Goal: Transaction & Acquisition: Purchase product/service

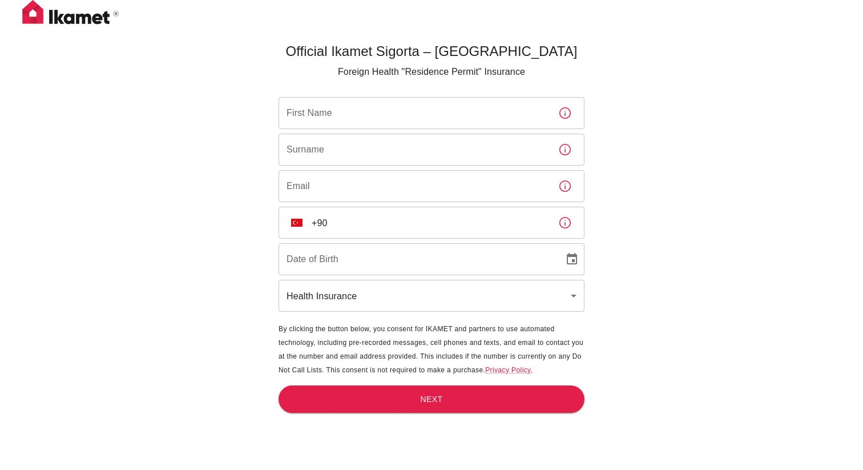
click at [312, 111] on input "First Name" at bounding box center [413, 113] width 271 height 32
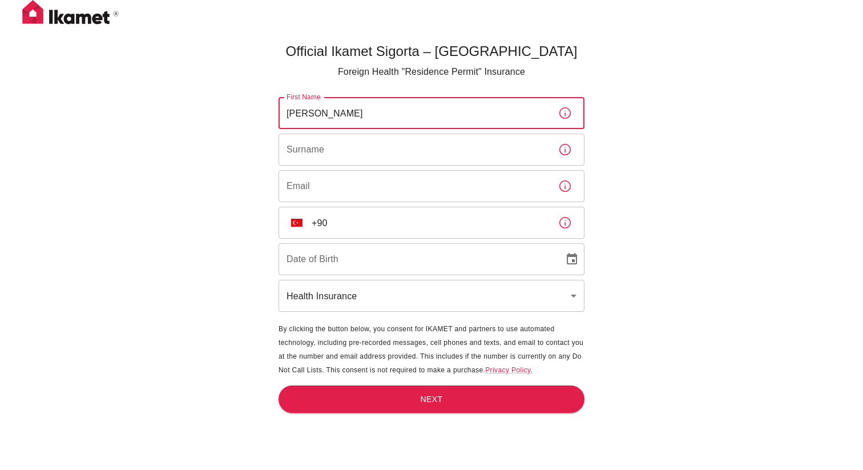
type input "Kevin Lee"
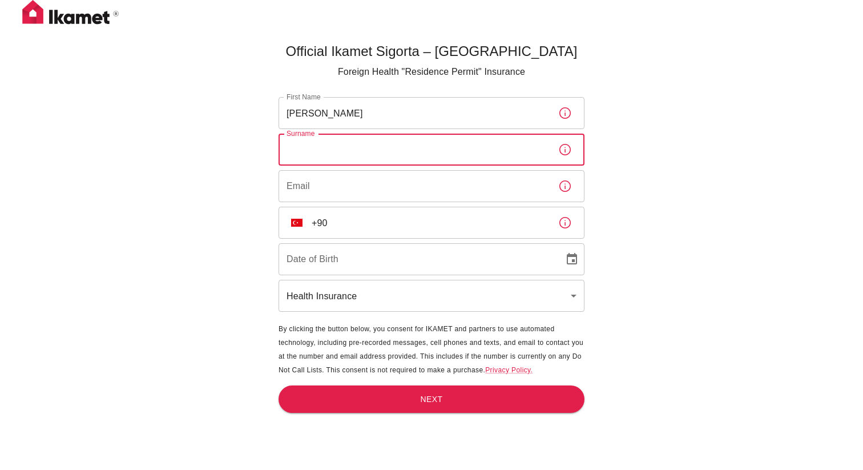
click at [323, 151] on input "Surname" at bounding box center [413, 150] width 271 height 32
type input "Farrow"
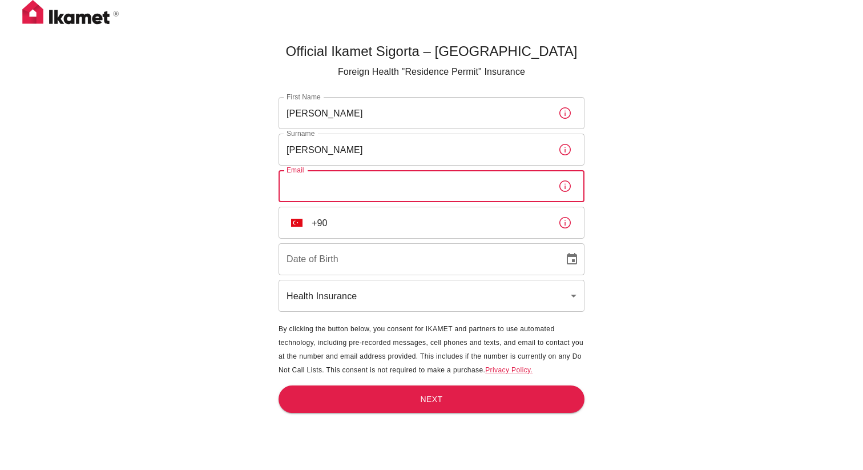
click at [329, 183] on input "Email" at bounding box center [413, 186] width 271 height 32
type input "farrowkev@gmail.com"
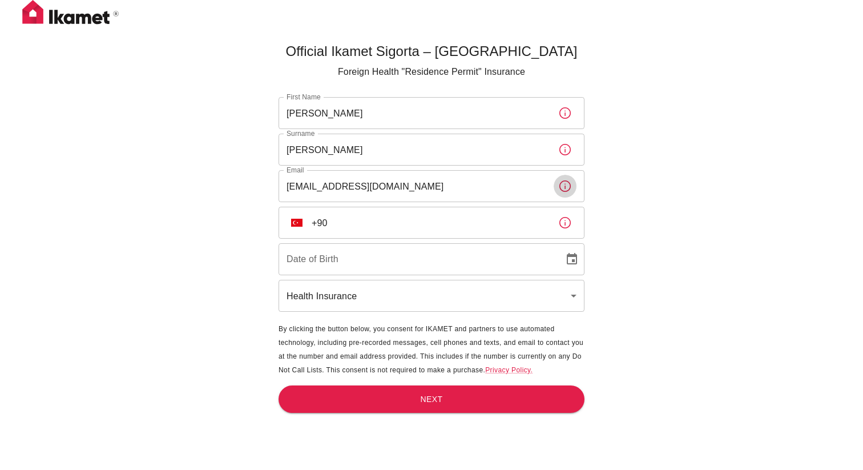
click at [327, 222] on input "+90" at bounding box center [430, 223] width 237 height 32
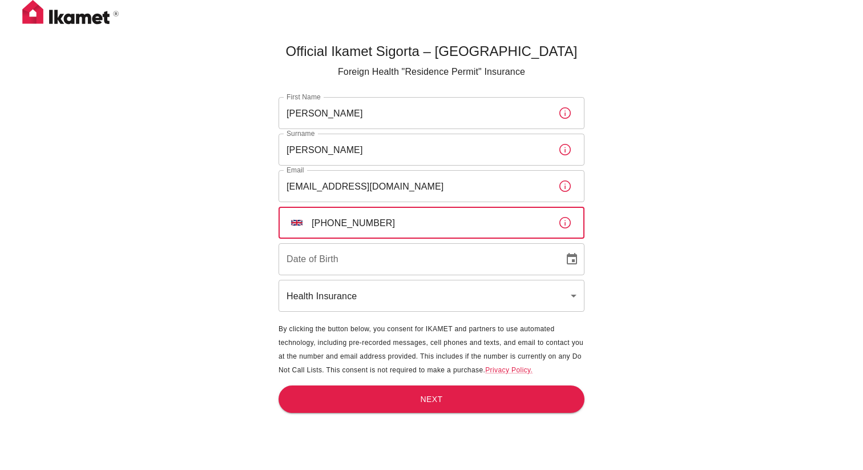
type input "+44 7815 603603"
click at [312, 260] on input "DD/MM/YYYY" at bounding box center [416, 259] width 277 height 32
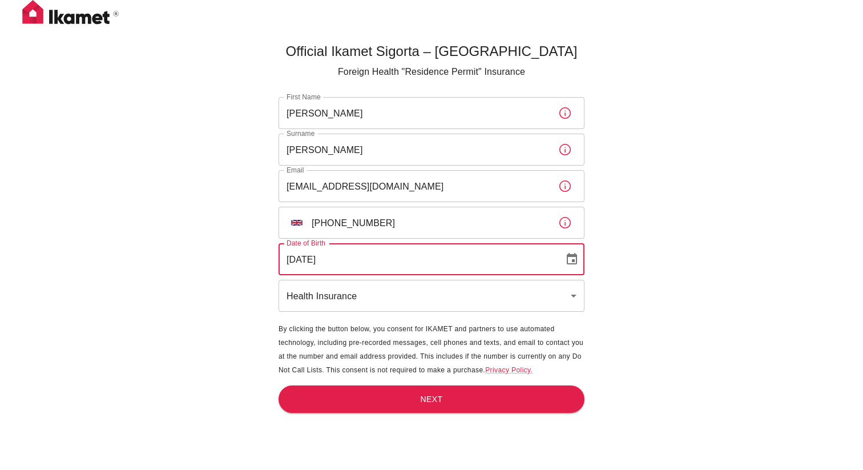
type input "28/04/1988"
click at [337, 294] on body "Official Ikamet Sigorta – Turkey Foreign Health "Residence Permit" Insurance Fi…" at bounding box center [431, 253] width 863 height 507
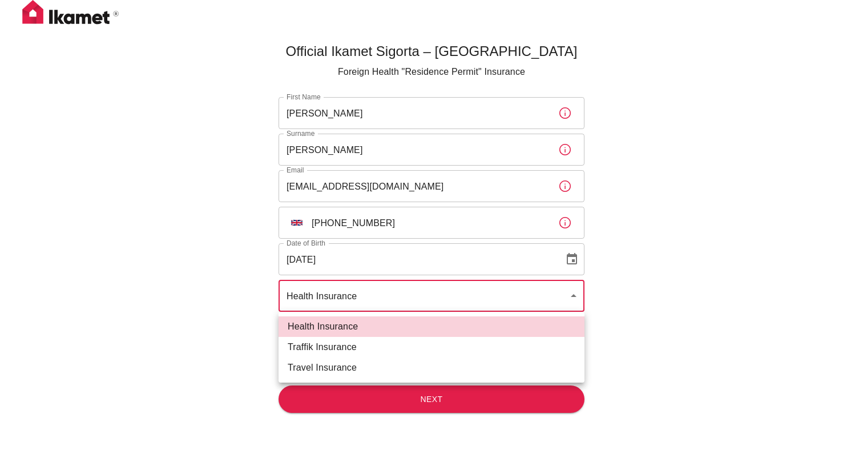
click at [306, 344] on li "Traffik Insurance" at bounding box center [431, 347] width 306 height 21
type input "traffik"
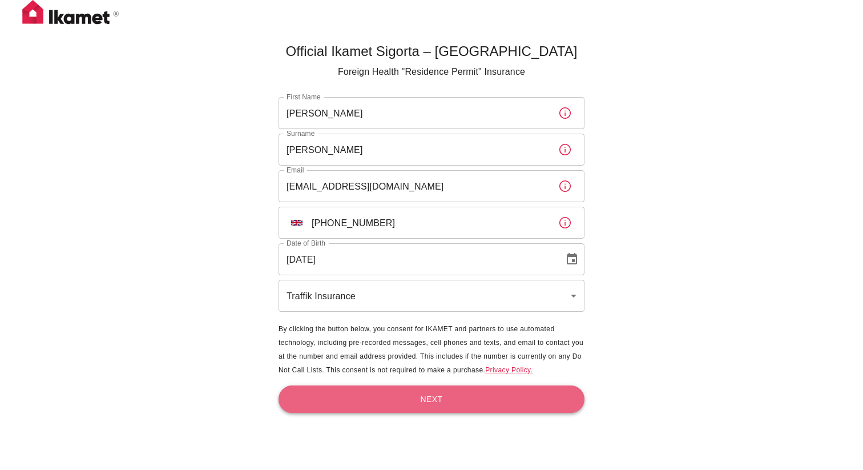
click at [424, 400] on button "Next" at bounding box center [431, 399] width 306 height 28
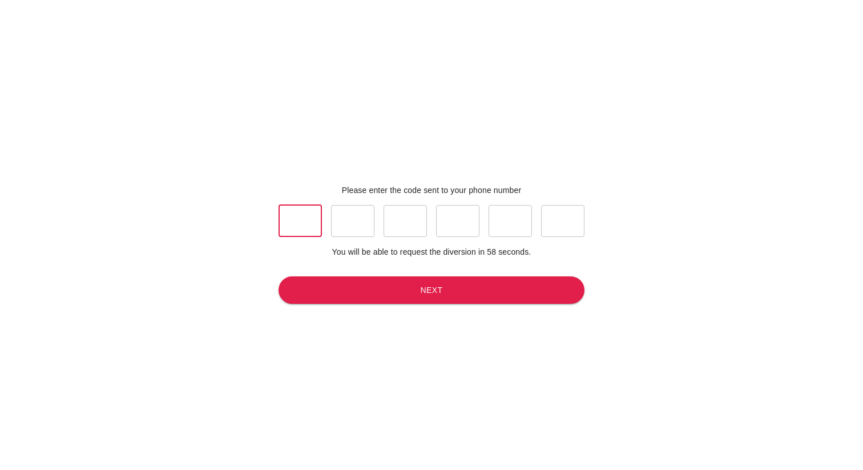
click at [309, 216] on input "text" at bounding box center [299, 221] width 43 height 32
type input "0"
type input "5"
type input "1"
type input "5"
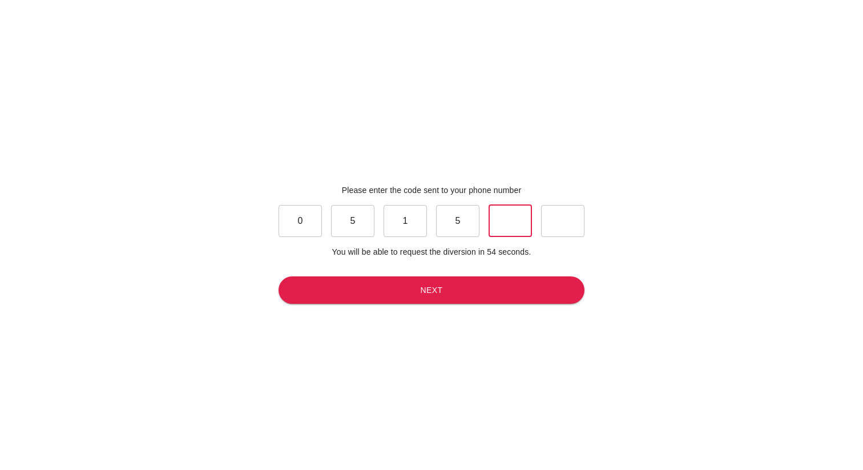
type input "0"
type input "3"
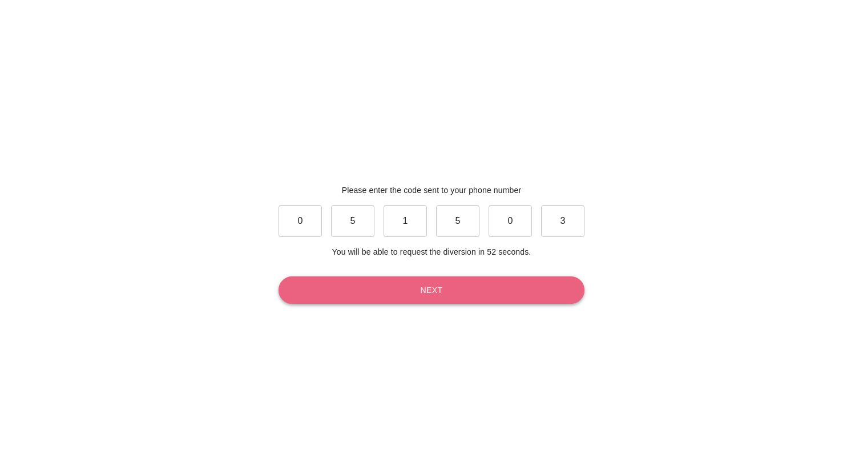
click at [431, 295] on button "Next" at bounding box center [431, 290] width 306 height 28
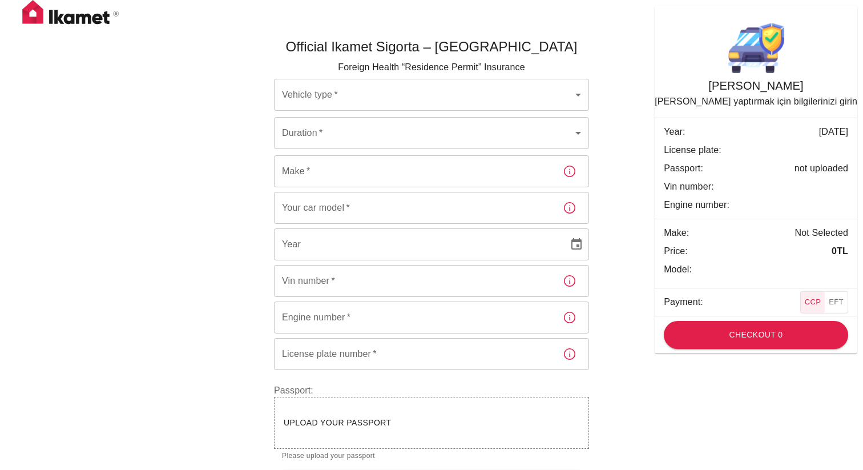
click at [311, 94] on body "Official Ikamet Sigorta – Turkey Foreign Health “Residence Permit” Insurance Ve…" at bounding box center [431, 253] width 863 height 507
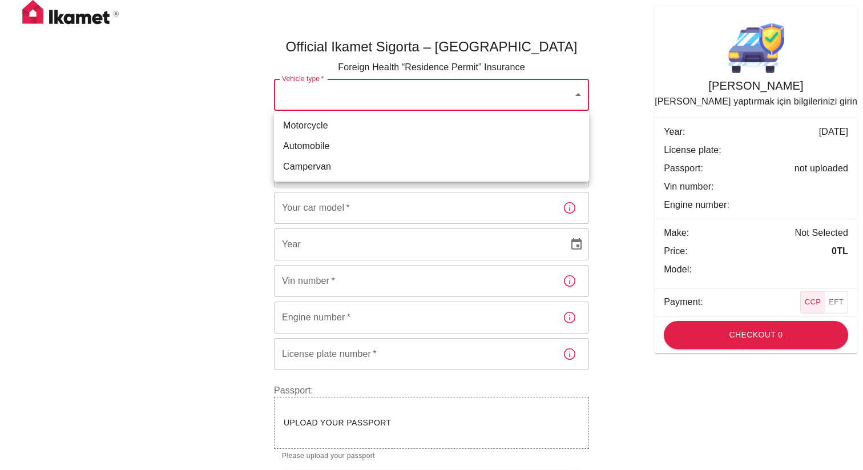
click at [310, 146] on li "Automobile" at bounding box center [431, 146] width 315 height 21
type input "dd656822-4f88-4f02-a9cf-d0a66ee8ec5d"
click at [567, 128] on body "Official Ikamet Sigorta – Turkey Foreign Health “Residence Permit” Insurance Ve…" at bounding box center [431, 253] width 863 height 507
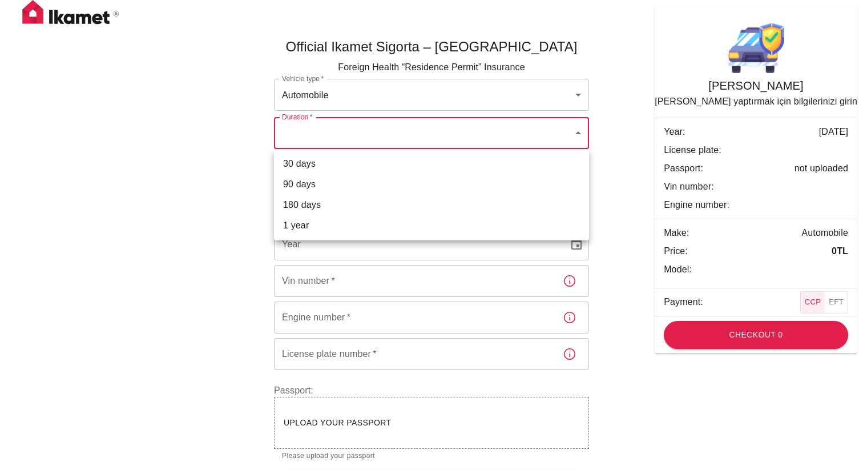
click at [297, 184] on li "90 days" at bounding box center [431, 184] width 315 height 21
type input "eb8fb882-bb94-4f3a-9fd6-5d26247c322f"
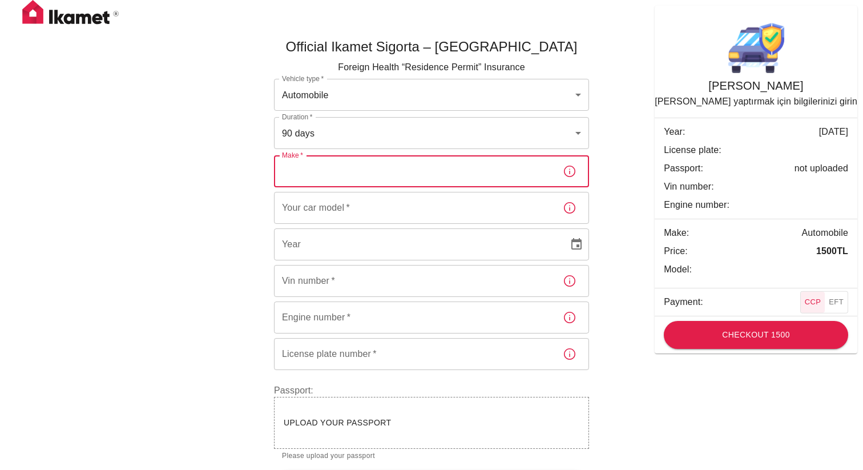
click at [321, 164] on input "Make   *" at bounding box center [414, 171] width 280 height 32
click at [529, 176] on input "Make   *" at bounding box center [414, 171] width 280 height 32
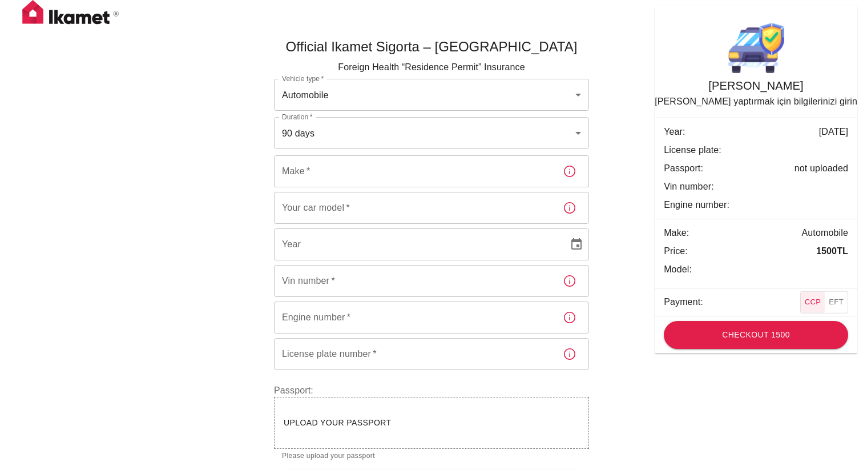
click at [637, 224] on div "Official Ikamet Sigorta – Turkey Foreign Health “Residence Permit” Insurance Ve…" at bounding box center [431, 263] width 685 height 488
click at [368, 169] on input "Make   *" at bounding box center [414, 171] width 280 height 32
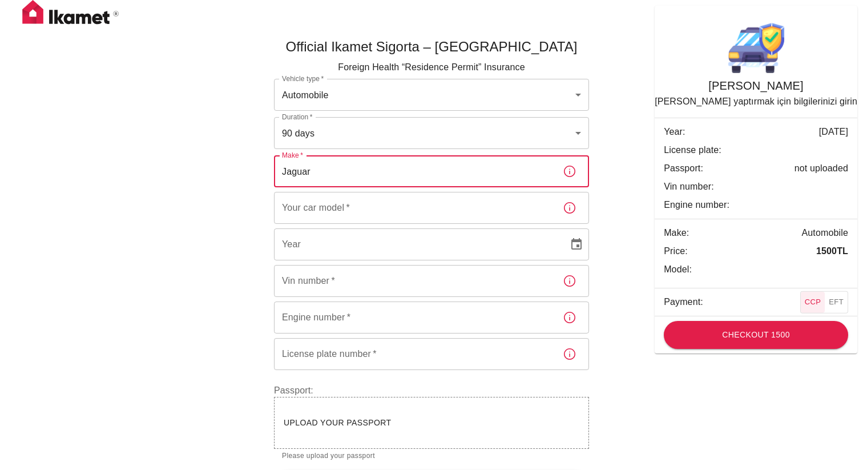
type input "Jaguar"
click at [374, 209] on input "Your car model   *" at bounding box center [414, 208] width 280 height 32
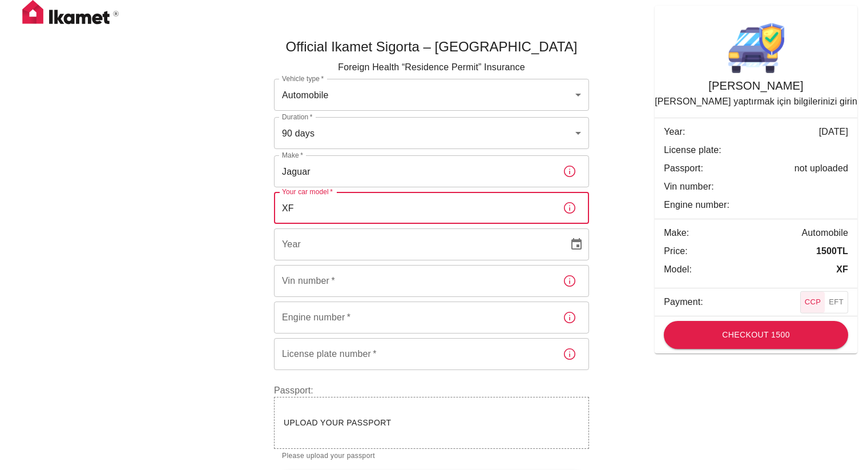
type input "XF"
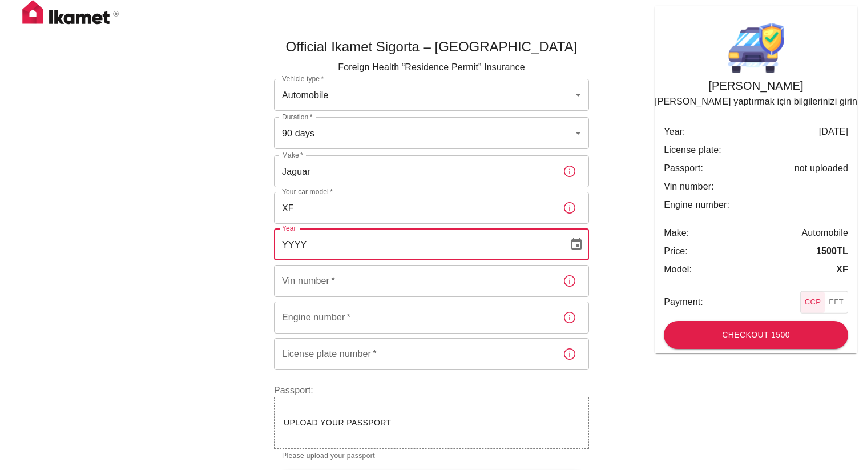
click at [333, 244] on input "YYYY" at bounding box center [417, 244] width 286 height 32
type input "2014"
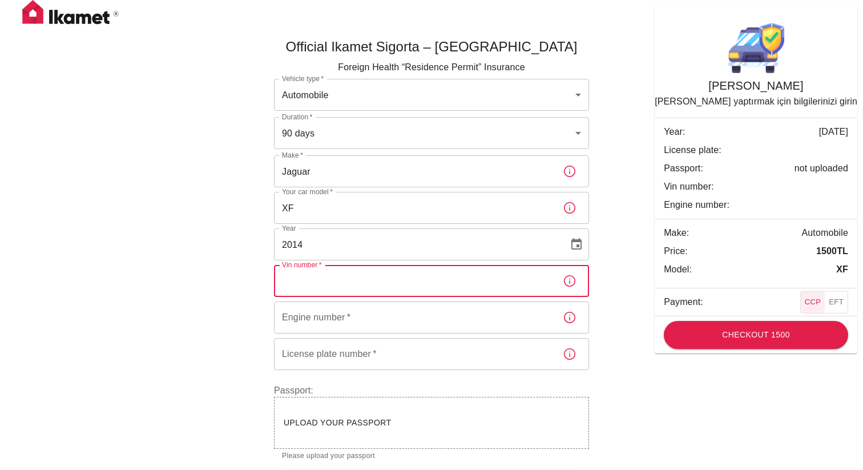
click at [328, 287] on input "Vin number   *" at bounding box center [414, 281] width 280 height 32
type input "SAJAC05T2EDU36025"
click at [391, 318] on input "Engine number   *" at bounding box center [414, 317] width 280 height 32
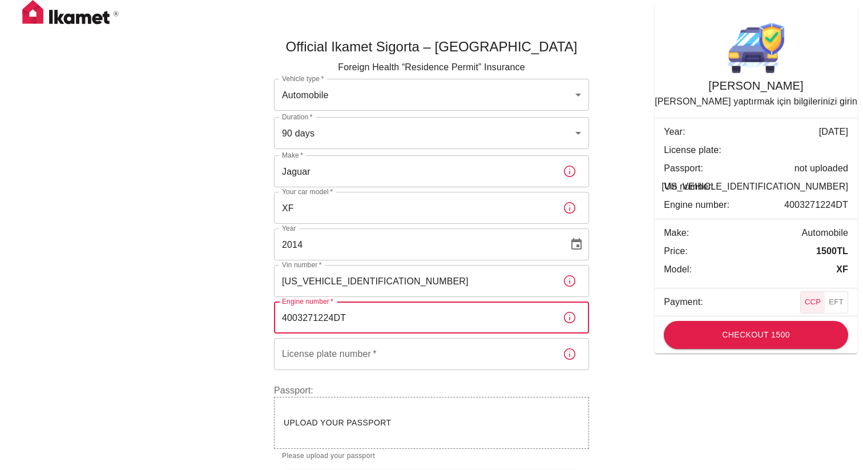
type input "4003271224DT"
click at [322, 358] on input "License plate number   *" at bounding box center [414, 354] width 280 height 32
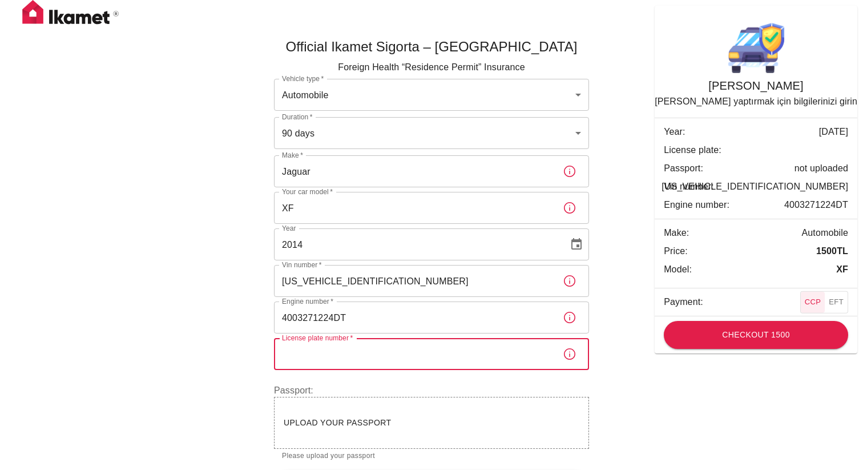
click at [324, 363] on input "License plate number   *" at bounding box center [414, 354] width 280 height 32
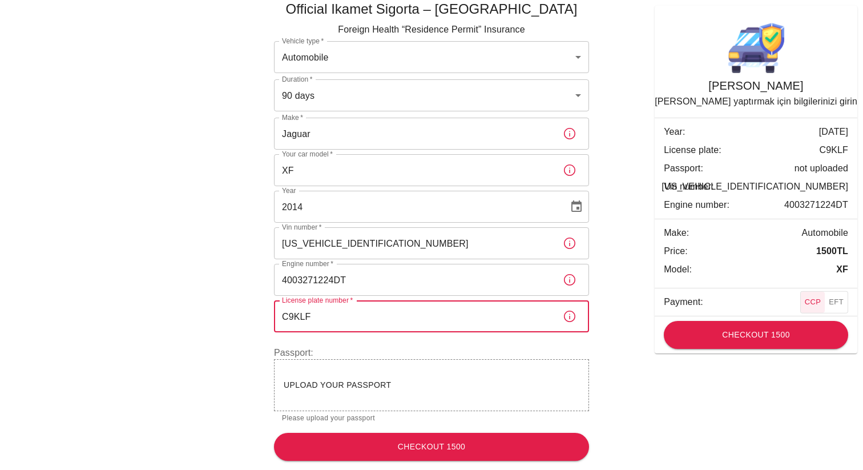
type input "C9KLF"
click at [347, 382] on span "Upload your passport" at bounding box center [338, 384] width 108 height 9
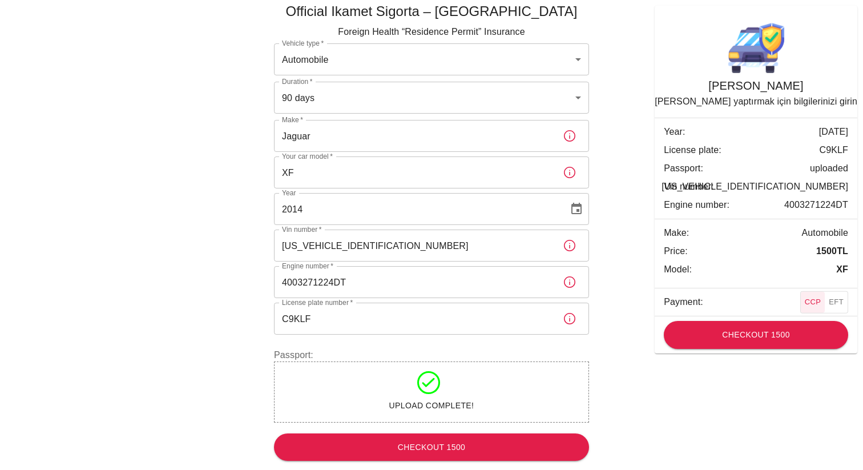
scroll to position [35, 0]
click at [449, 445] on button "Checkout 1500" at bounding box center [431, 447] width 315 height 28
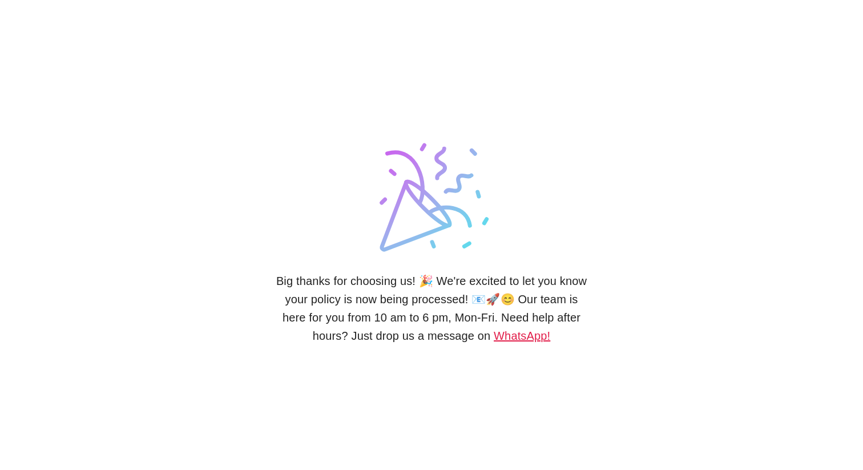
click at [499, 332] on link "WhatsApp!" at bounding box center [522, 335] width 56 height 13
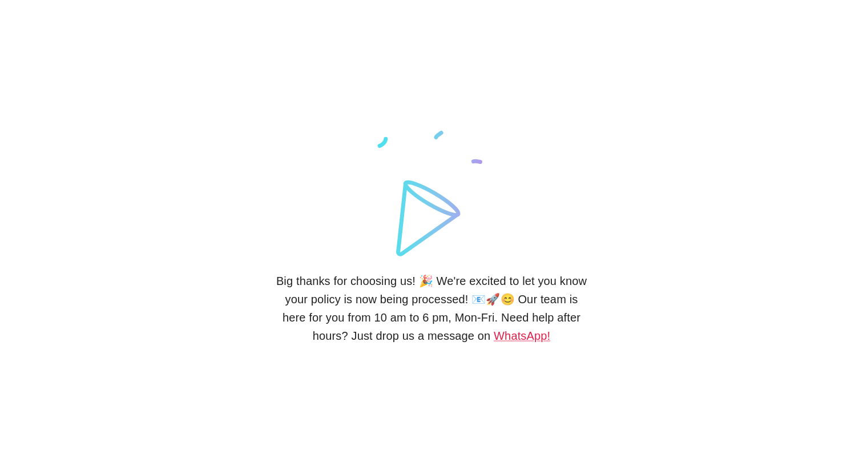
click at [567, 245] on div "Big thanks for choosing us! 🎉 We're excited to let you know your policy is now …" at bounding box center [431, 235] width 315 height 470
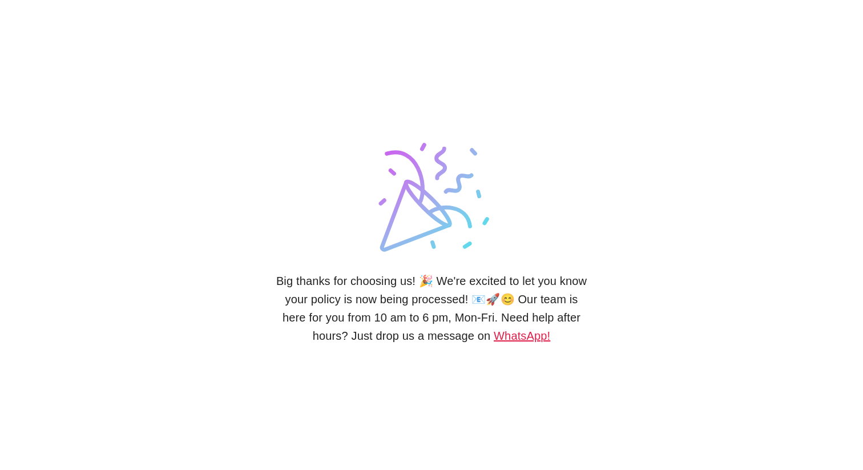
click at [495, 334] on link "WhatsApp!" at bounding box center [522, 335] width 56 height 13
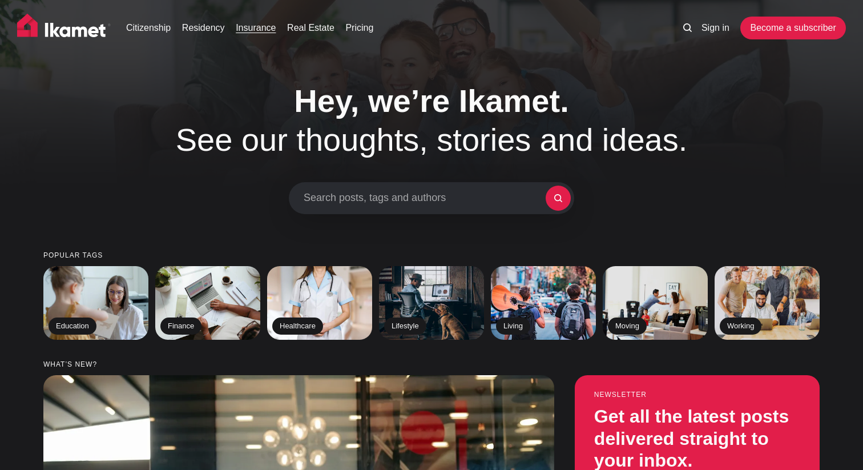
click at [260, 29] on link "Insurance" at bounding box center [256, 28] width 40 height 14
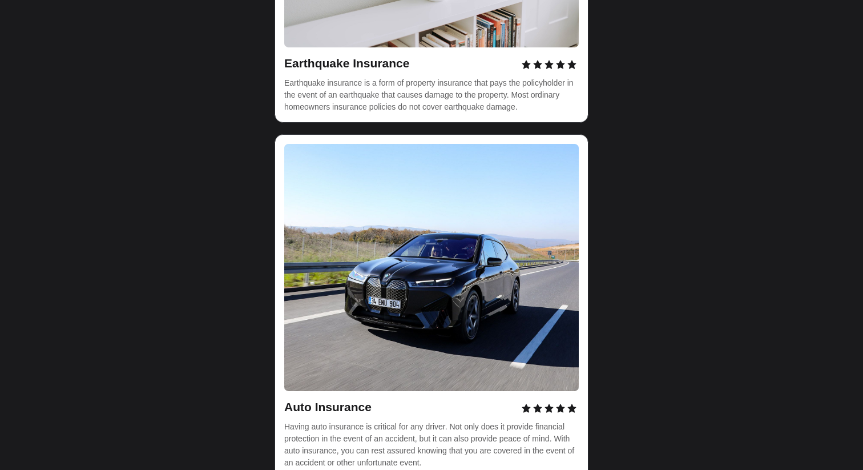
scroll to position [3622, 0]
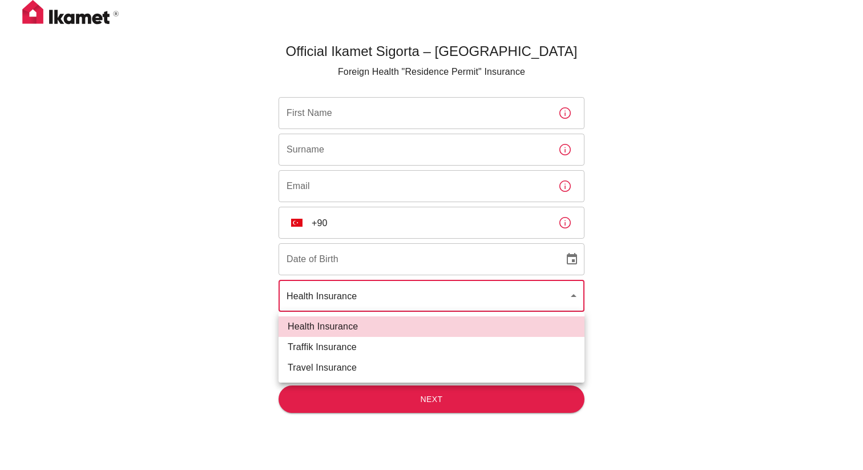
click at [574, 298] on body "Official Ikamet Sigorta – [DEMOGRAPHIC_DATA] Foreign Health "Residence Permit" …" at bounding box center [431, 253] width 863 height 507
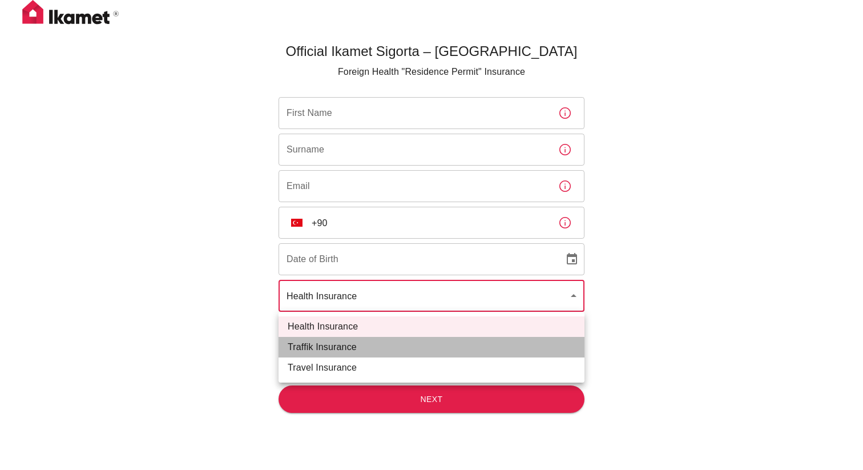
click at [328, 345] on li "Traffik Insurance" at bounding box center [431, 347] width 306 height 21
type input "traffik"
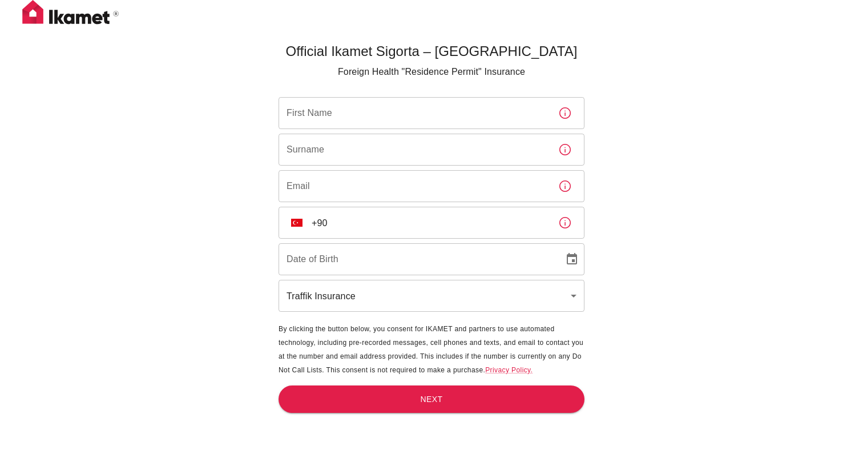
click at [757, 155] on div "Official Ikamet Sigorta – [DEMOGRAPHIC_DATA] Foreign Health "Residence Permit" …" at bounding box center [431, 253] width 863 height 507
